Goal: Task Accomplishment & Management: Use online tool/utility

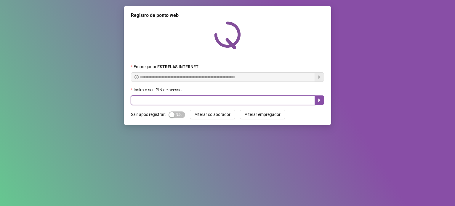
click at [268, 104] on input "text" at bounding box center [223, 99] width 184 height 9
type input "*****"
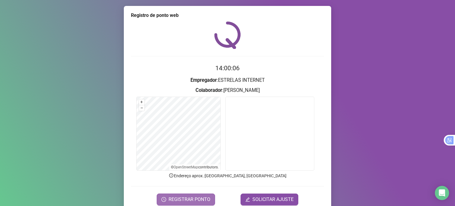
click at [162, 198] on icon "clock-circle" at bounding box center [163, 199] width 5 height 5
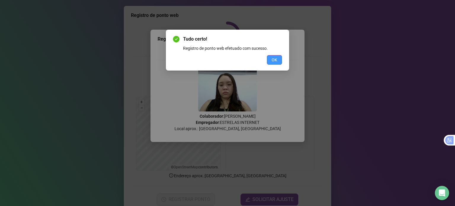
click at [276, 58] on span "OK" at bounding box center [274, 60] width 6 height 7
